Goal: Transaction & Acquisition: Download file/media

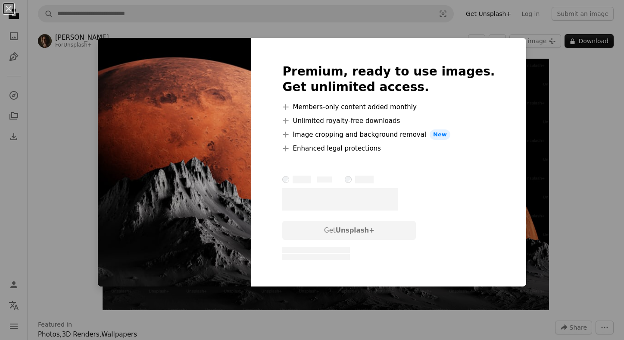
scroll to position [43, 0]
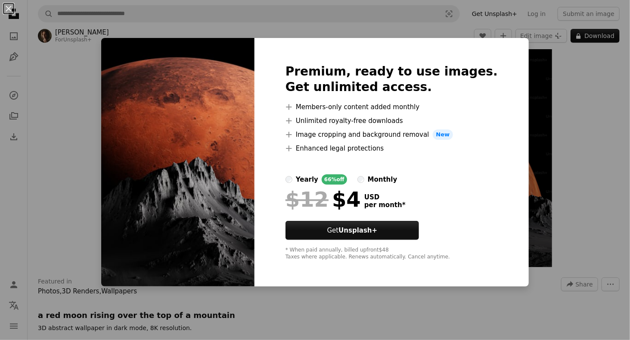
click at [377, 179] on div "monthly" at bounding box center [383, 179] width 30 height 10
click at [582, 170] on div "An X shape Premium, ready to use images. Get unlimited access. A plus sign Memb…" at bounding box center [315, 170] width 630 height 340
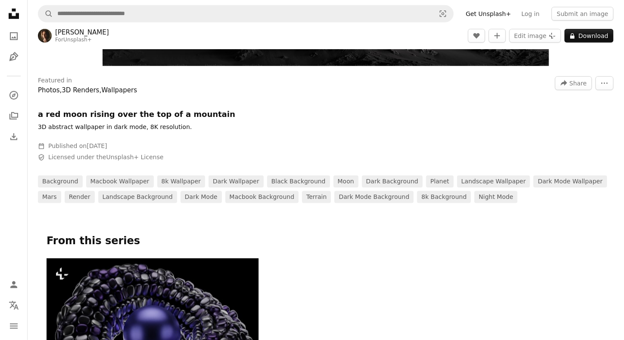
scroll to position [302, 0]
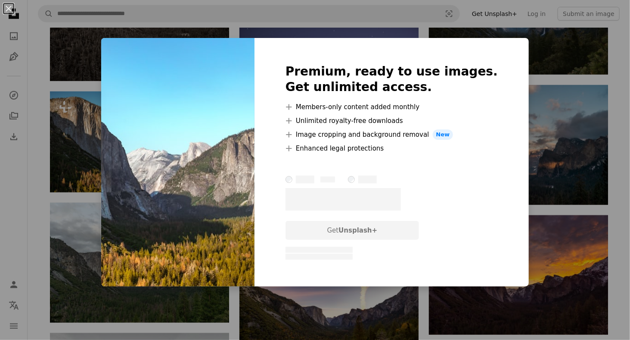
scroll to position [1853, 0]
